Goal: Task Accomplishment & Management: Use online tool/utility

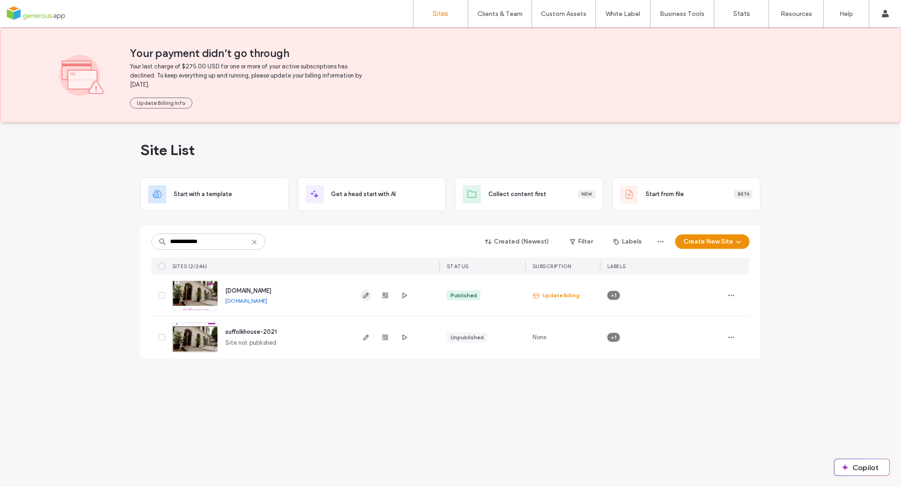
type input "**********"
click at [366, 295] on icon "button" at bounding box center [366, 295] width 7 height 7
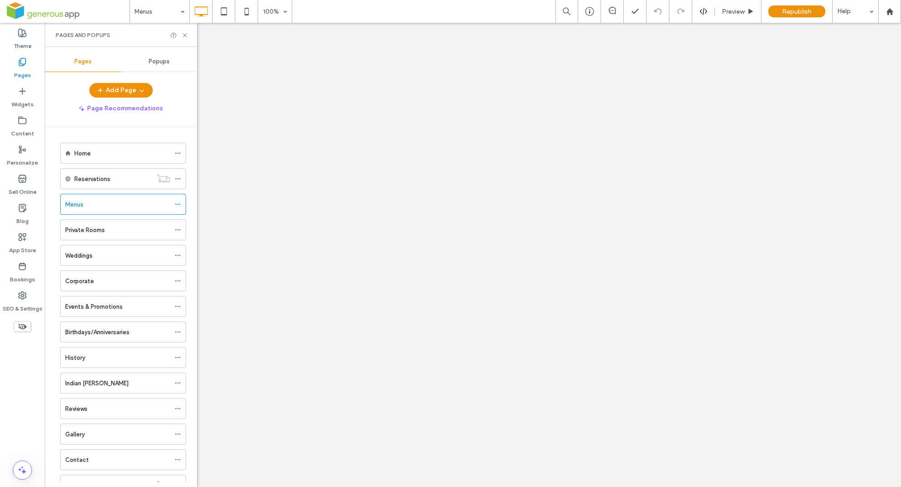
click at [185, 34] on icon at bounding box center [185, 35] width 7 height 7
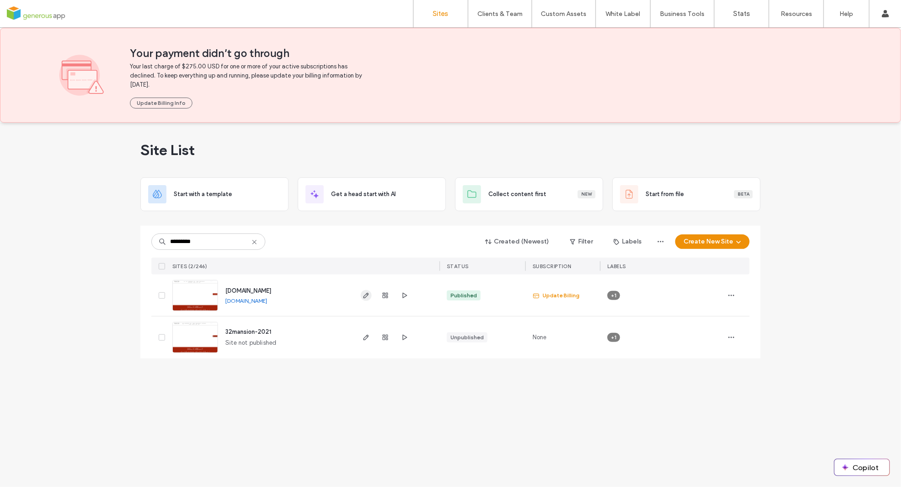
type input "*********"
click at [366, 297] on icon "button" at bounding box center [366, 295] width 7 height 7
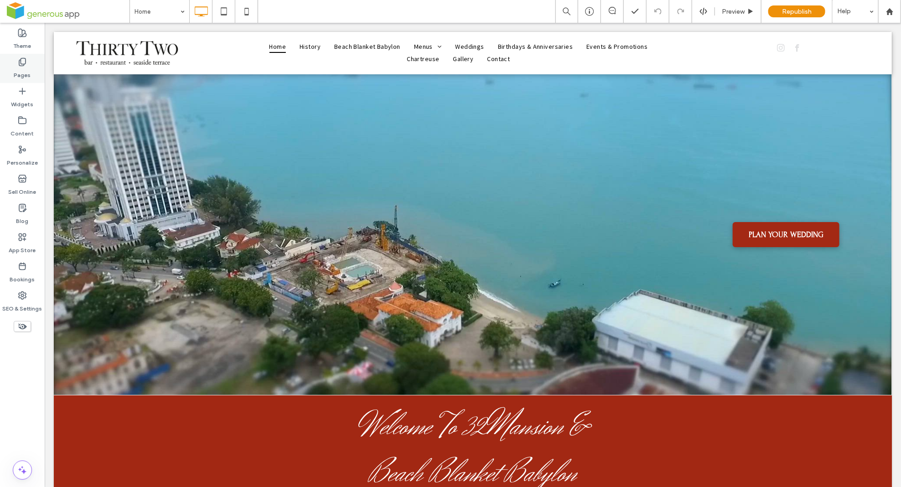
click at [23, 70] on label "Pages" at bounding box center [22, 73] width 17 height 13
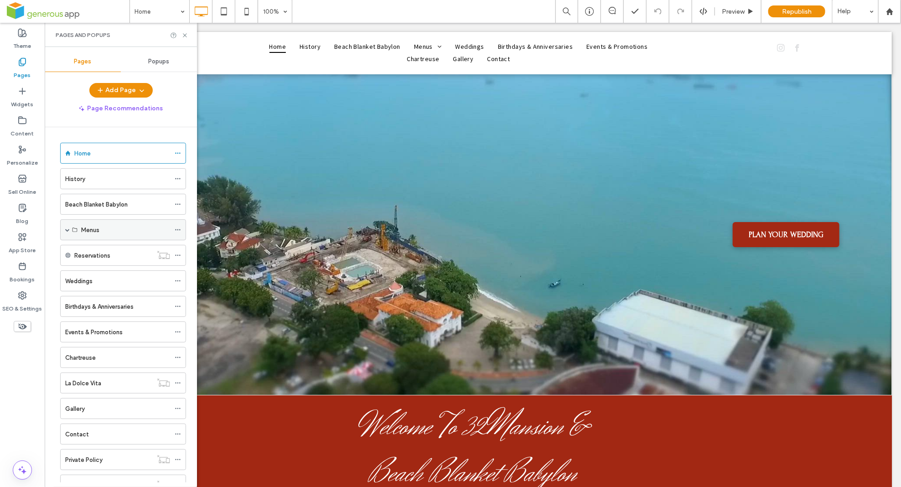
click at [67, 229] on span at bounding box center [67, 230] width 5 height 5
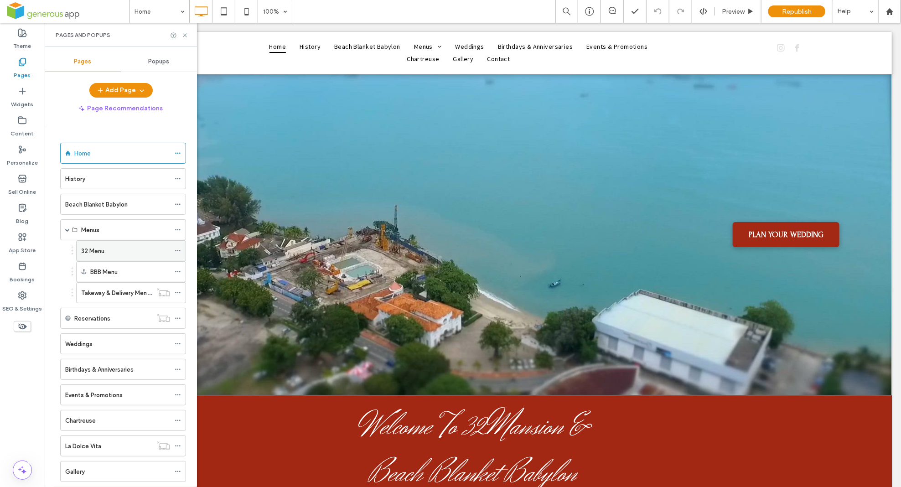
click at [104, 254] on label "32 Menu" at bounding box center [92, 251] width 23 height 16
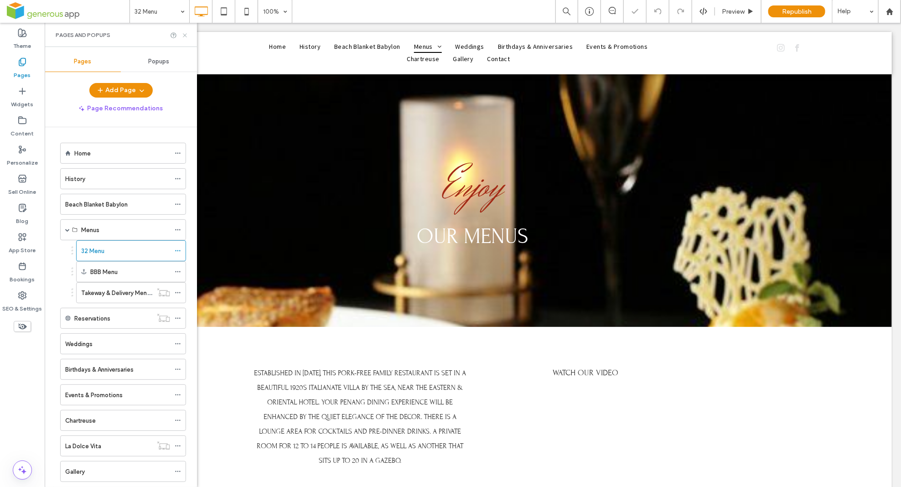
click at [184, 34] on icon at bounding box center [185, 35] width 7 height 7
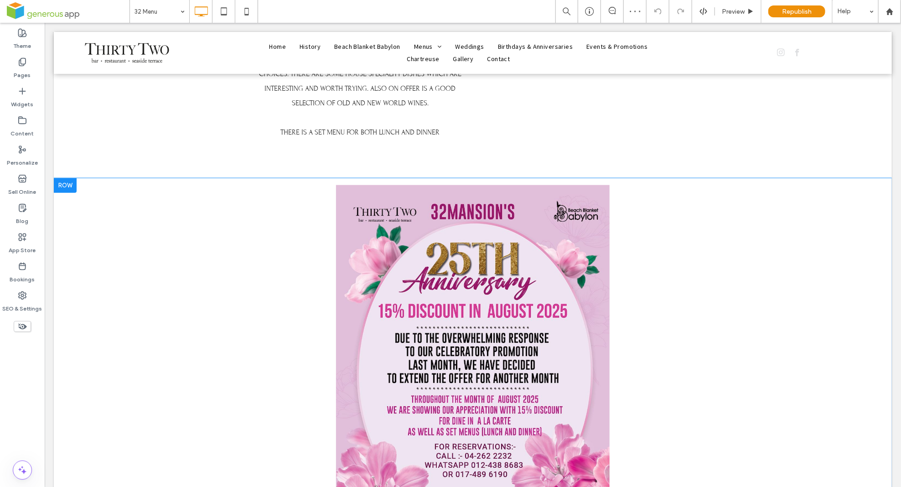
scroll to position [552, 0]
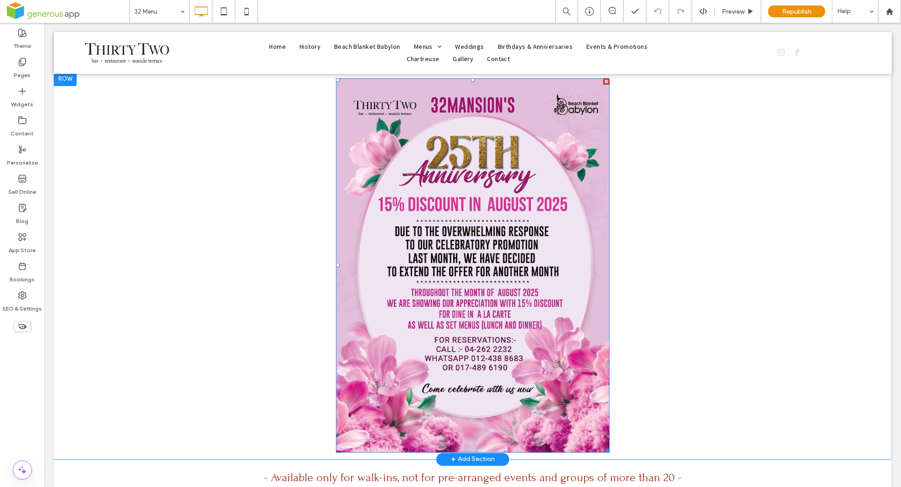
click at [489, 237] on img at bounding box center [473, 265] width 274 height 374
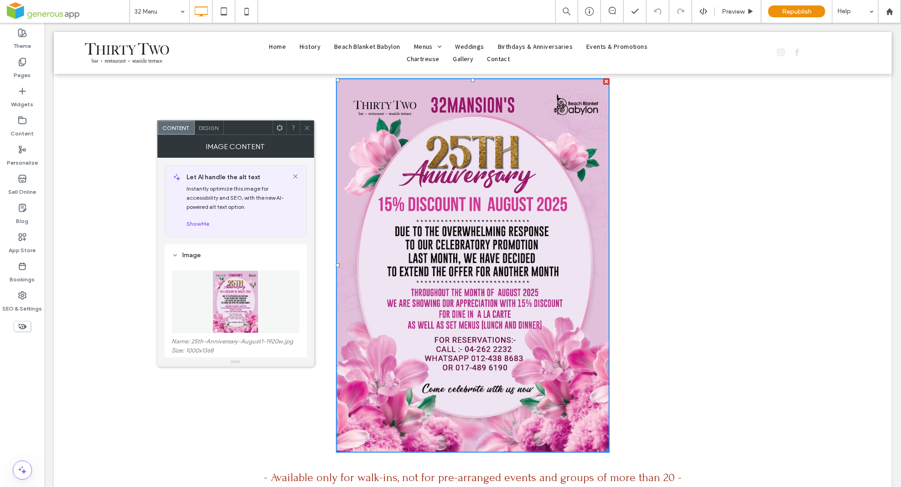
scroll to position [87, 0]
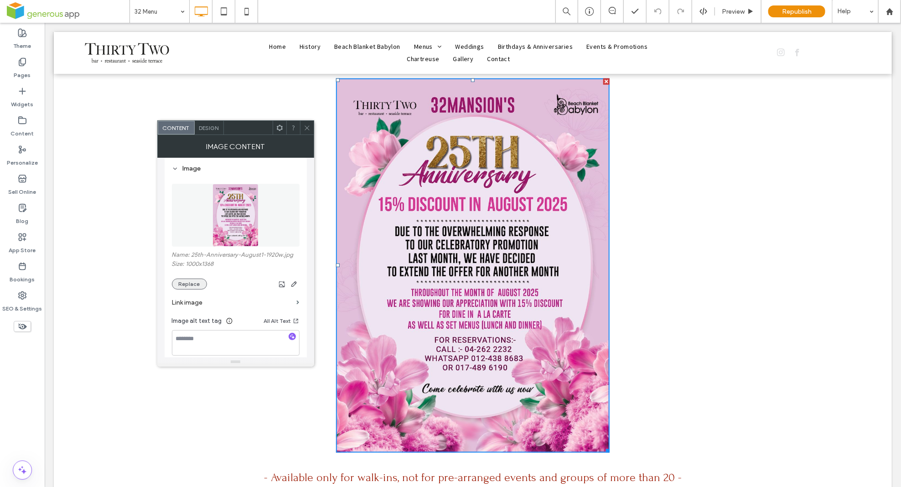
click at [192, 286] on button "Replace" at bounding box center [189, 284] width 35 height 11
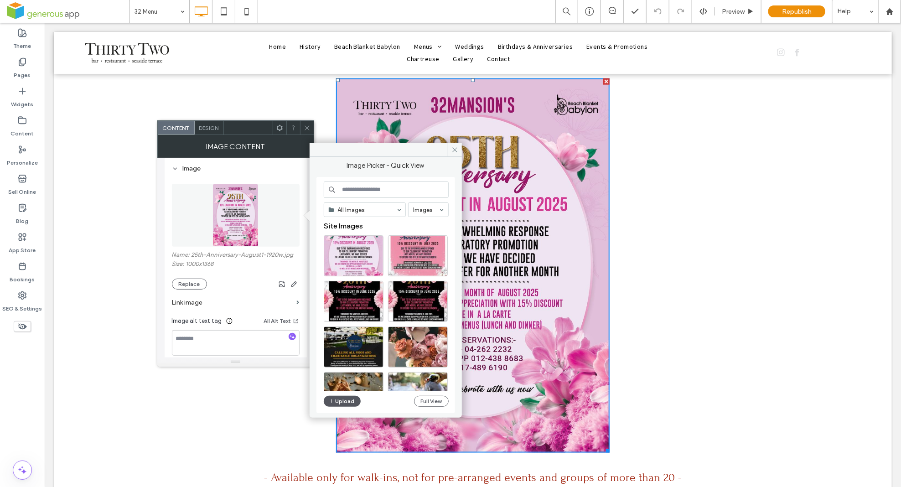
click at [346, 400] on button "Upload" at bounding box center [342, 401] width 37 height 11
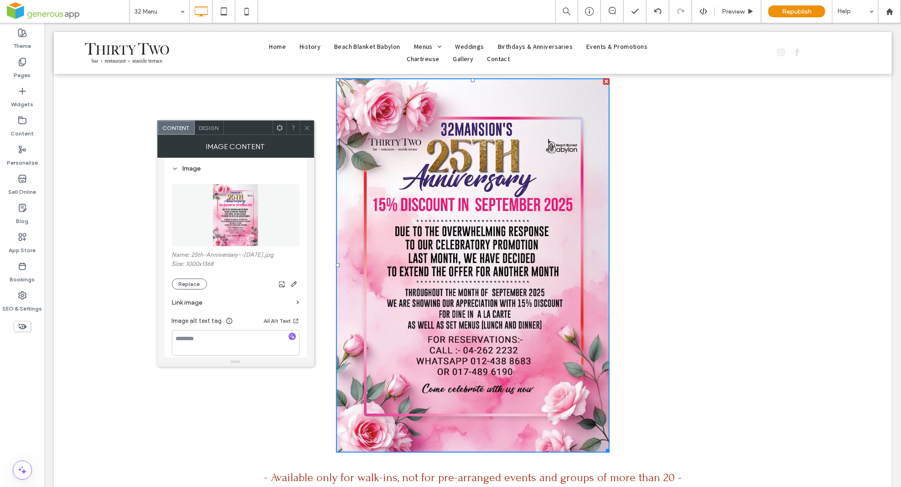
click at [307, 129] on icon at bounding box center [307, 128] width 7 height 7
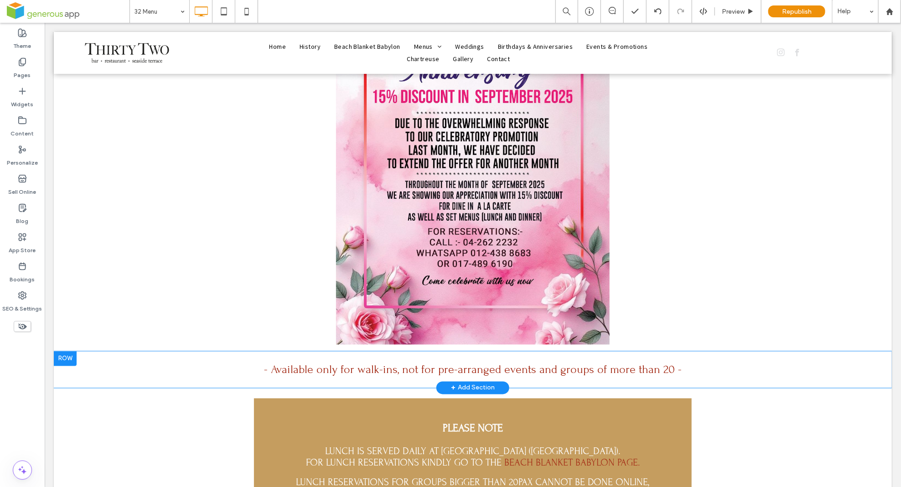
scroll to position [764, 0]
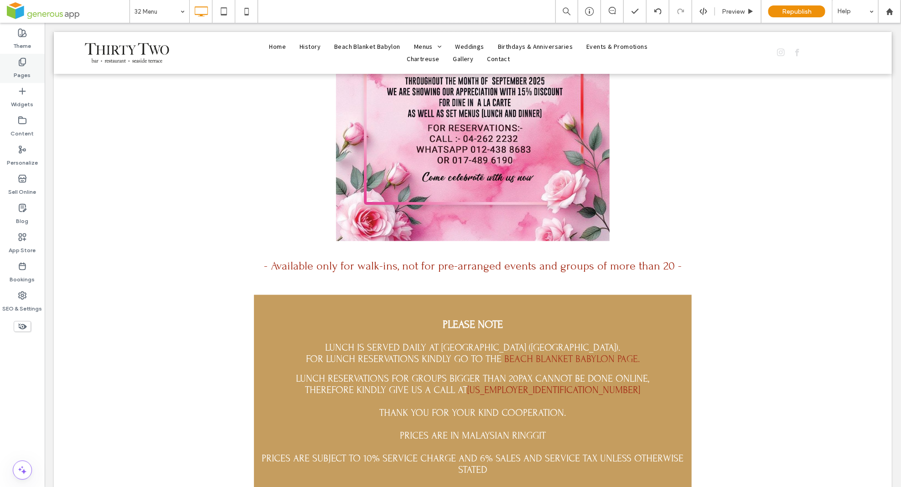
click at [31, 61] on div "Pages" at bounding box center [22, 68] width 45 height 29
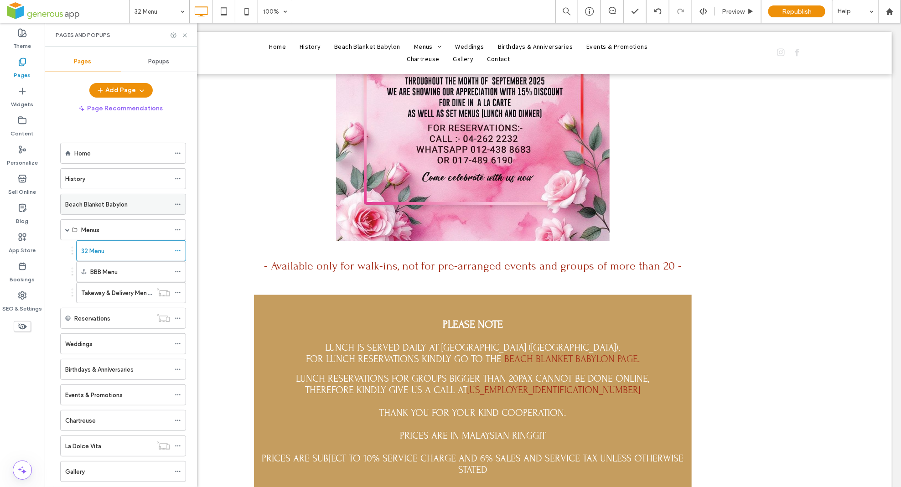
click at [88, 203] on label "Beach Blanket Babylon" at bounding box center [96, 205] width 62 height 16
click at [184, 35] on use at bounding box center [185, 35] width 4 height 4
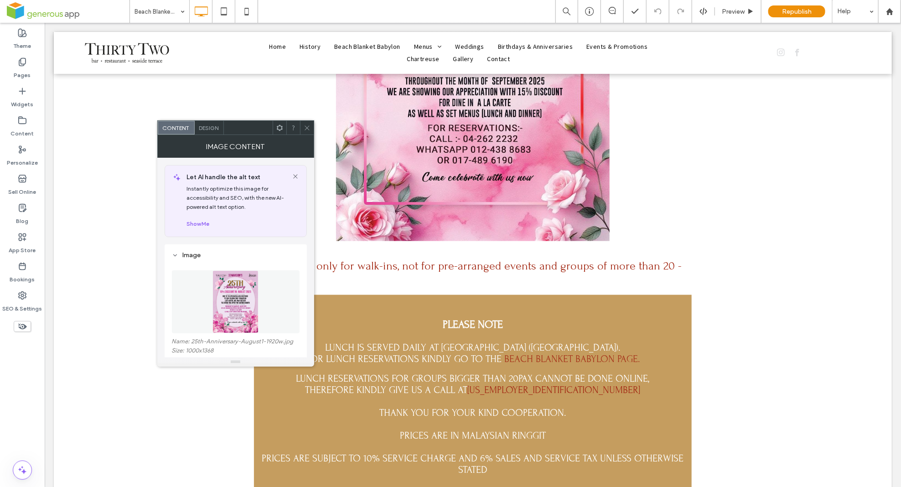
scroll to position [89, 0]
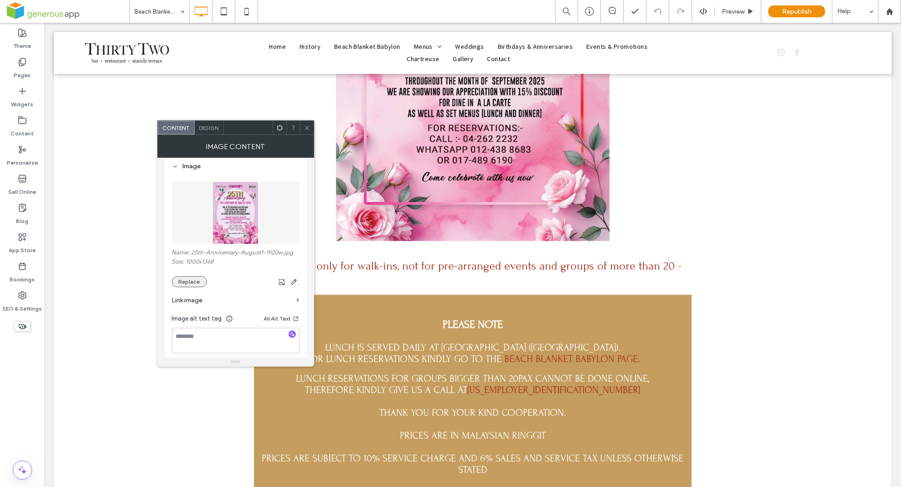
click at [185, 286] on button "Replace" at bounding box center [189, 281] width 35 height 11
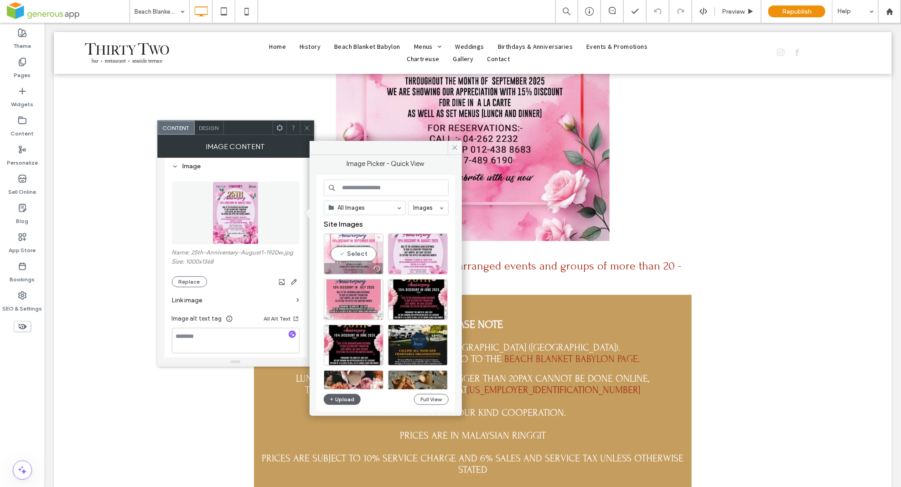
click at [363, 253] on div "Select" at bounding box center [354, 254] width 60 height 41
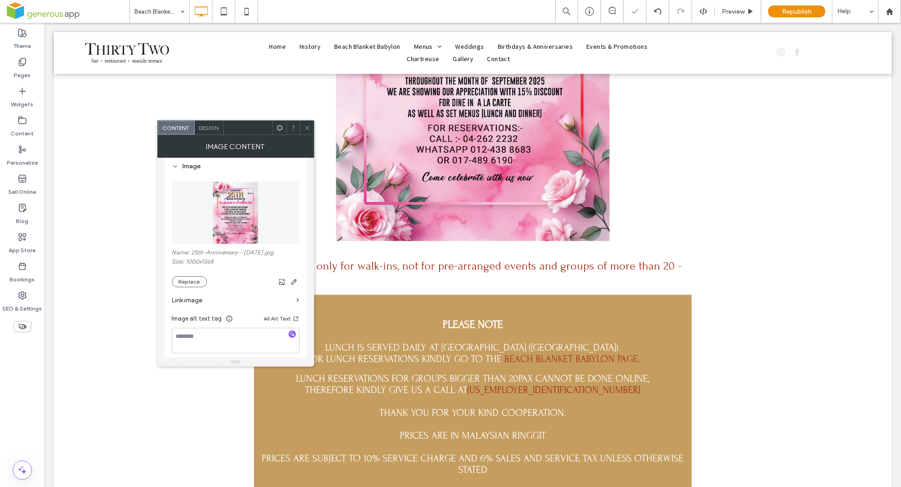
click at [307, 125] on icon at bounding box center [307, 128] width 7 height 7
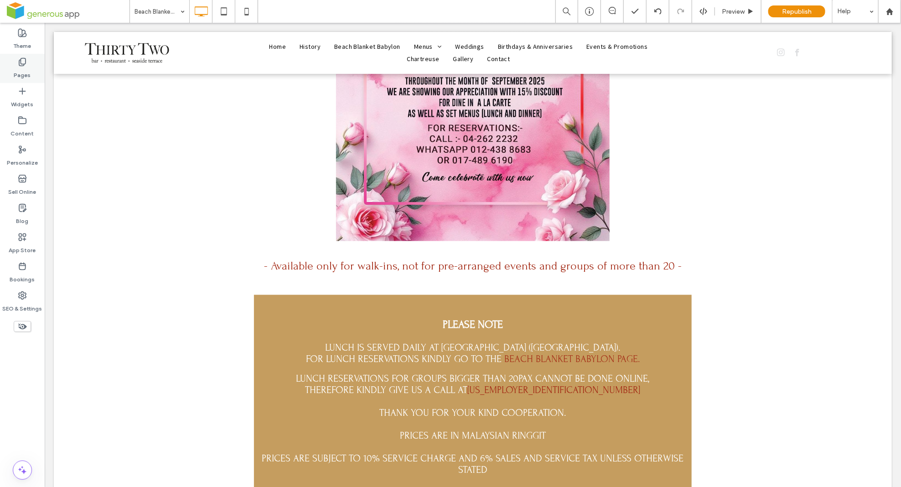
click at [11, 62] on div "Pages" at bounding box center [22, 68] width 45 height 29
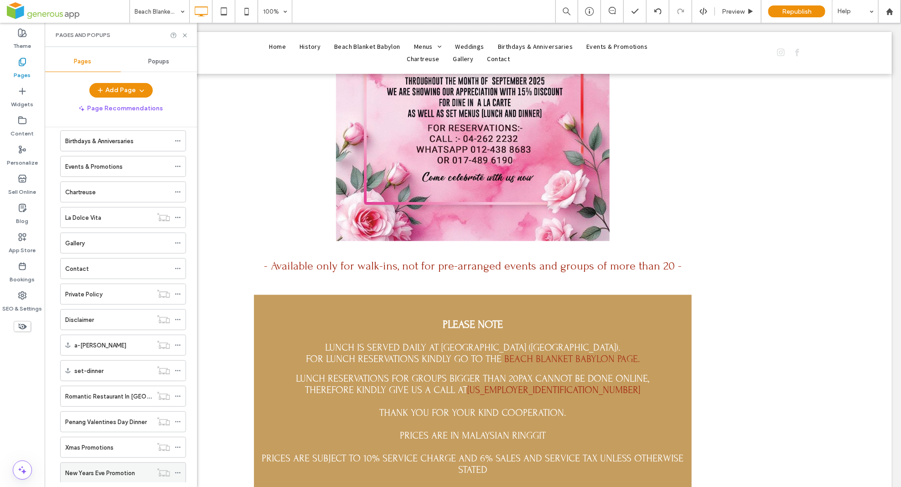
scroll to position [384, 0]
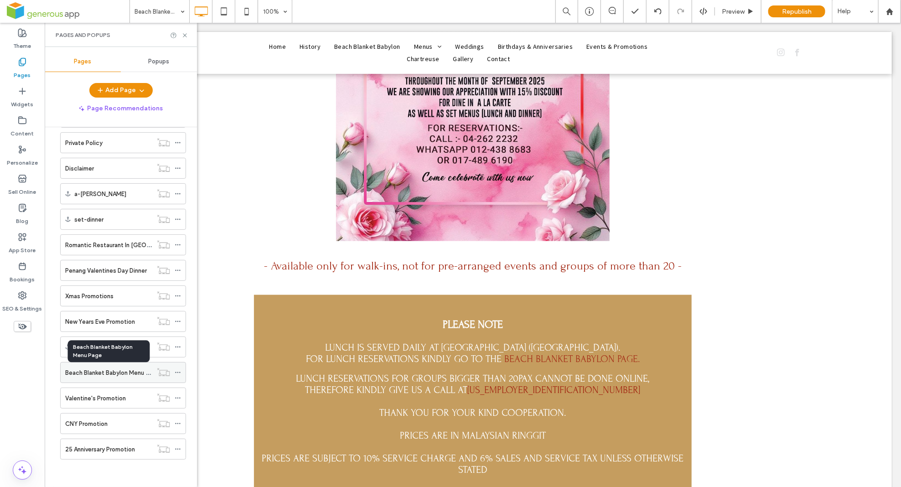
click at [111, 374] on label "Beach Blanket Babylon Menu Page" at bounding box center [112, 373] width 94 height 16
click at [186, 34] on icon at bounding box center [185, 35] width 7 height 7
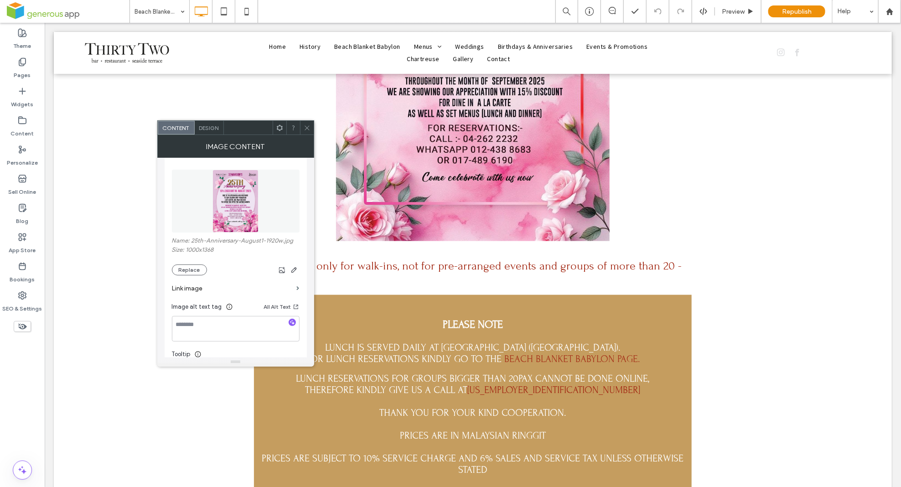
scroll to position [169, 0]
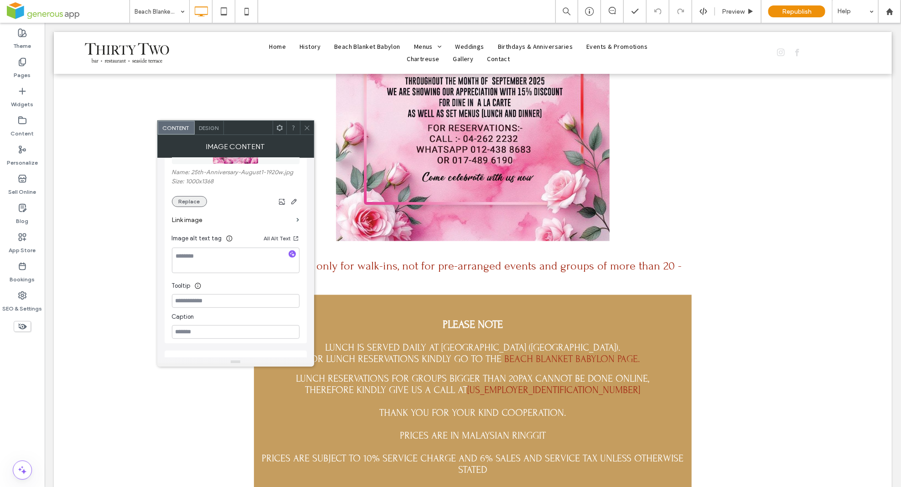
click at [187, 201] on button "Replace" at bounding box center [189, 201] width 35 height 11
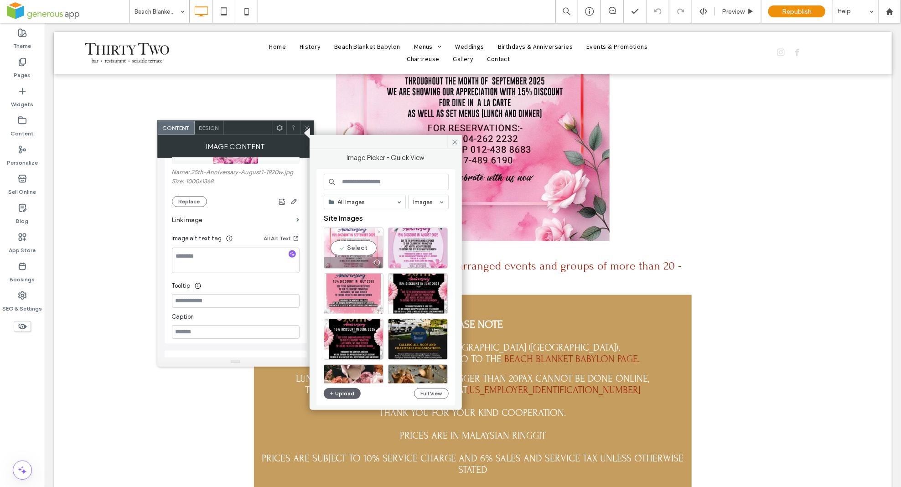
click at [351, 247] on div "Select" at bounding box center [354, 248] width 60 height 41
